Goal: Information Seeking & Learning: Understand process/instructions

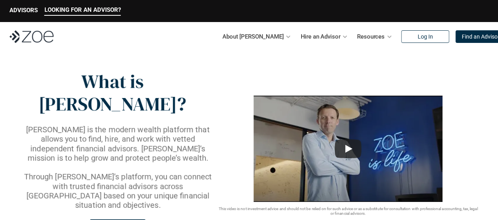
click at [466, 35] on p "Find an Advisor" at bounding box center [481, 36] width 38 height 7
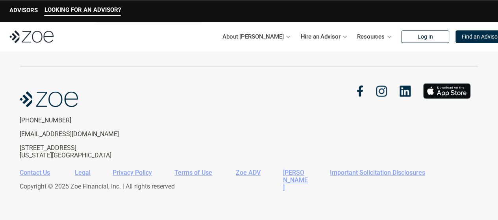
scroll to position [1812, 0]
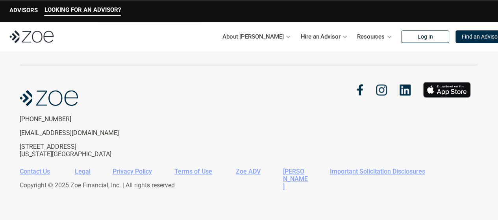
click at [380, 170] on link "Important Solicitation Disclosures" at bounding box center [377, 171] width 95 height 7
click at [83, 174] on link "Legal" at bounding box center [83, 171] width 16 height 7
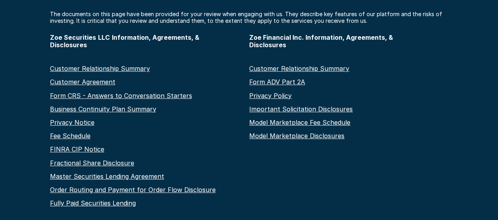
scroll to position [118, 0]
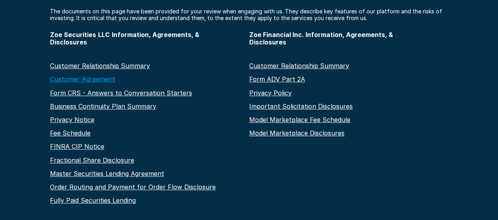
click at [78, 83] on link "Customer Agreement" at bounding box center [82, 79] width 65 height 8
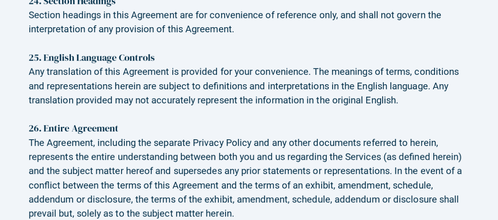
scroll to position [6458, 0]
